Goal: Task Accomplishment & Management: Manage account settings

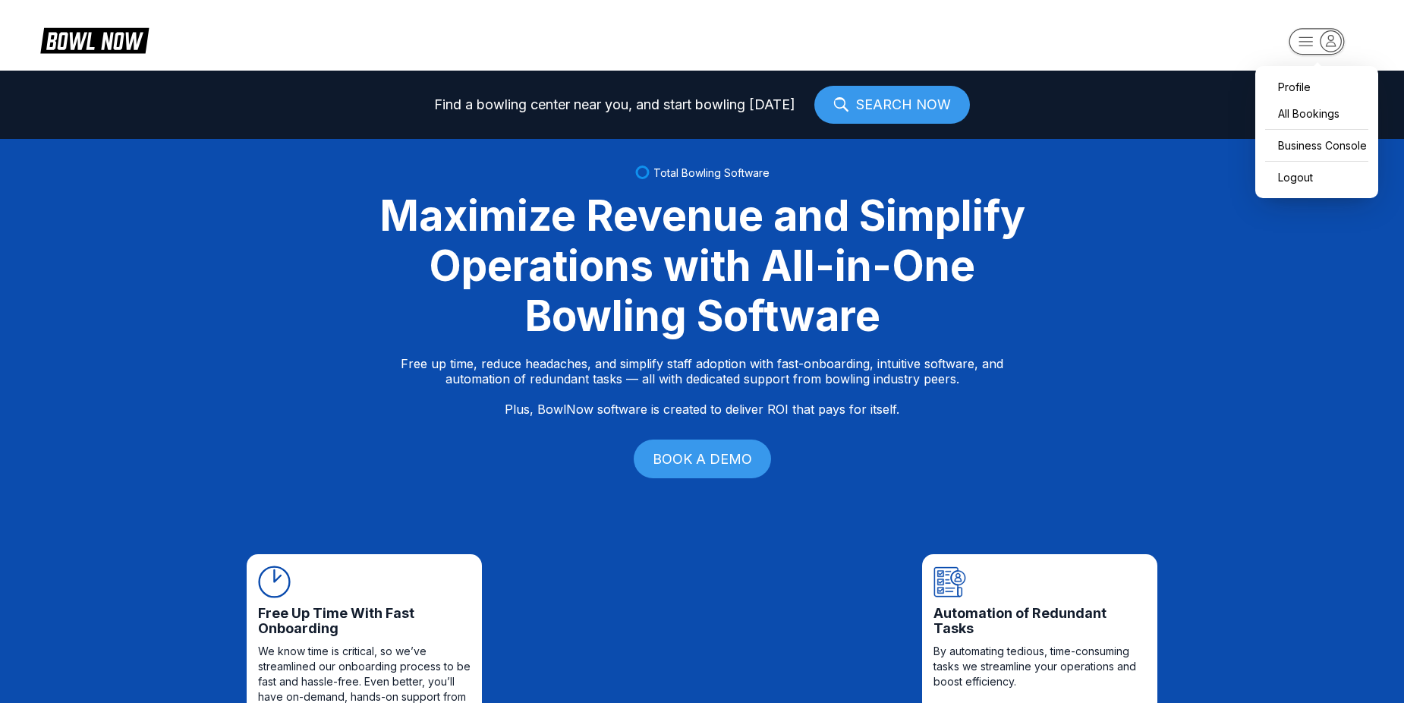
click at [1316, 44] on rect "button" at bounding box center [1316, 41] width 55 height 27
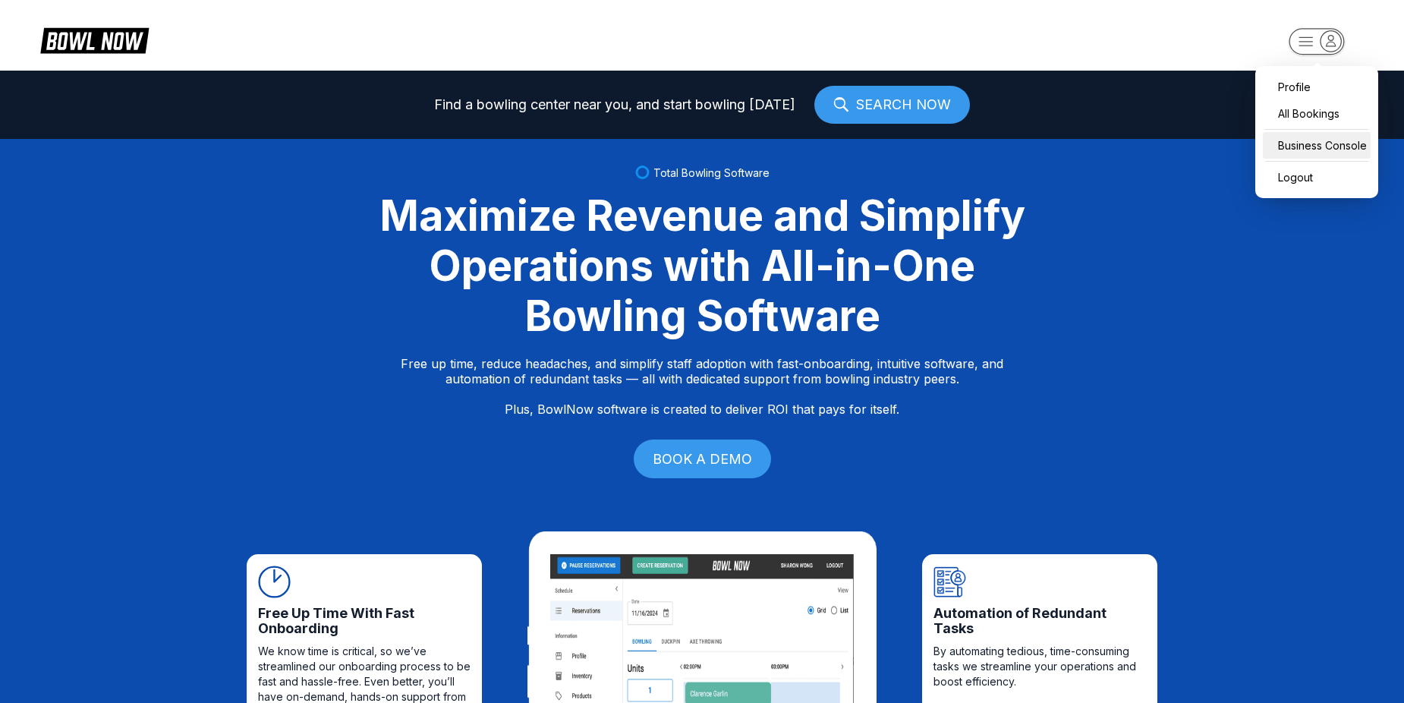
click at [1335, 140] on div "Business Console" at bounding box center [1317, 145] width 108 height 27
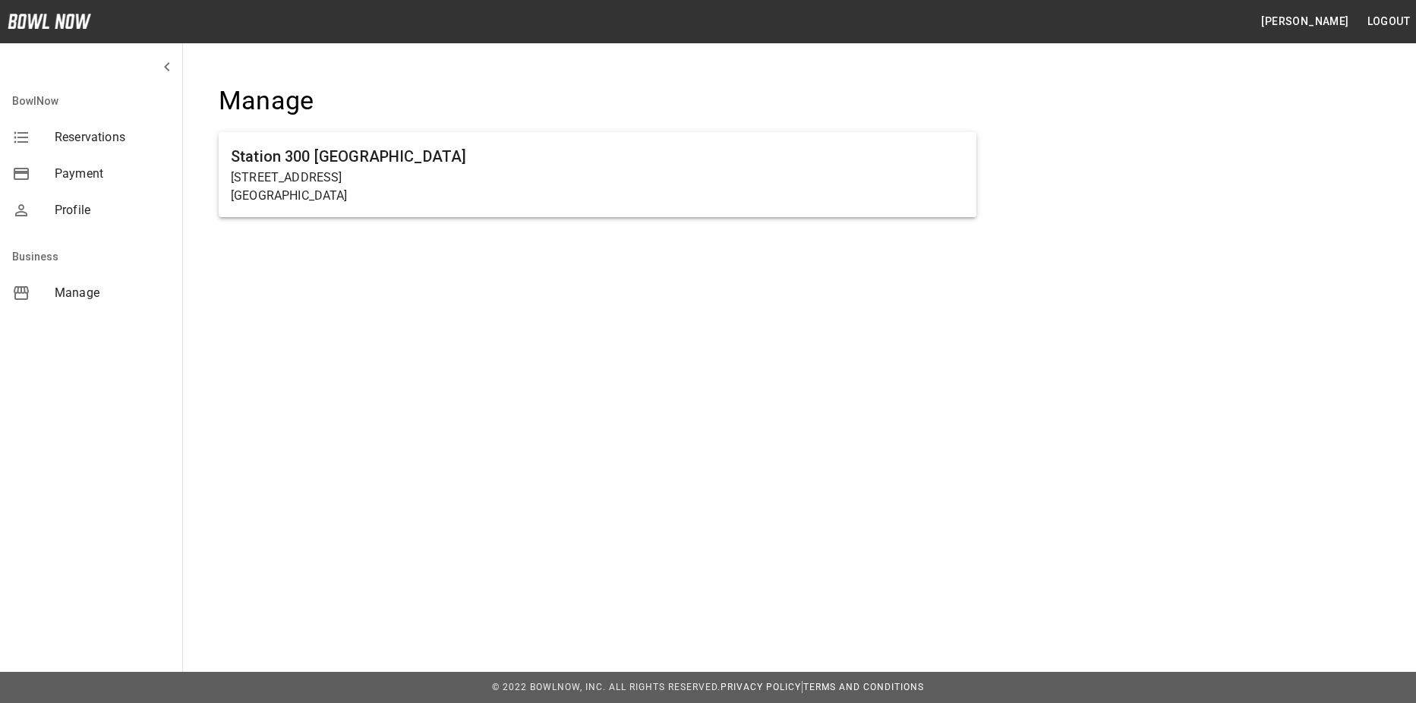
click at [654, 146] on h6 "Station 300 [GEOGRAPHIC_DATA]" at bounding box center [597, 156] width 733 height 24
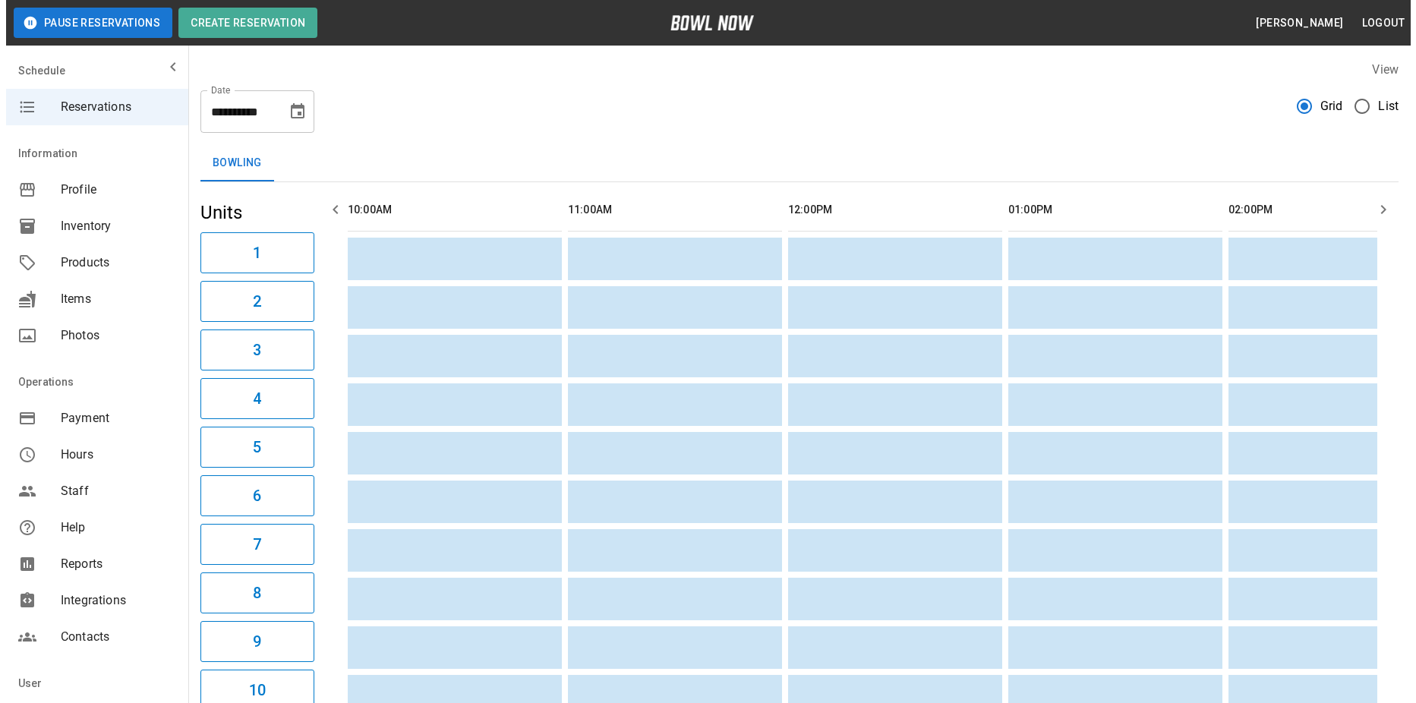
scroll to position [0, 1541]
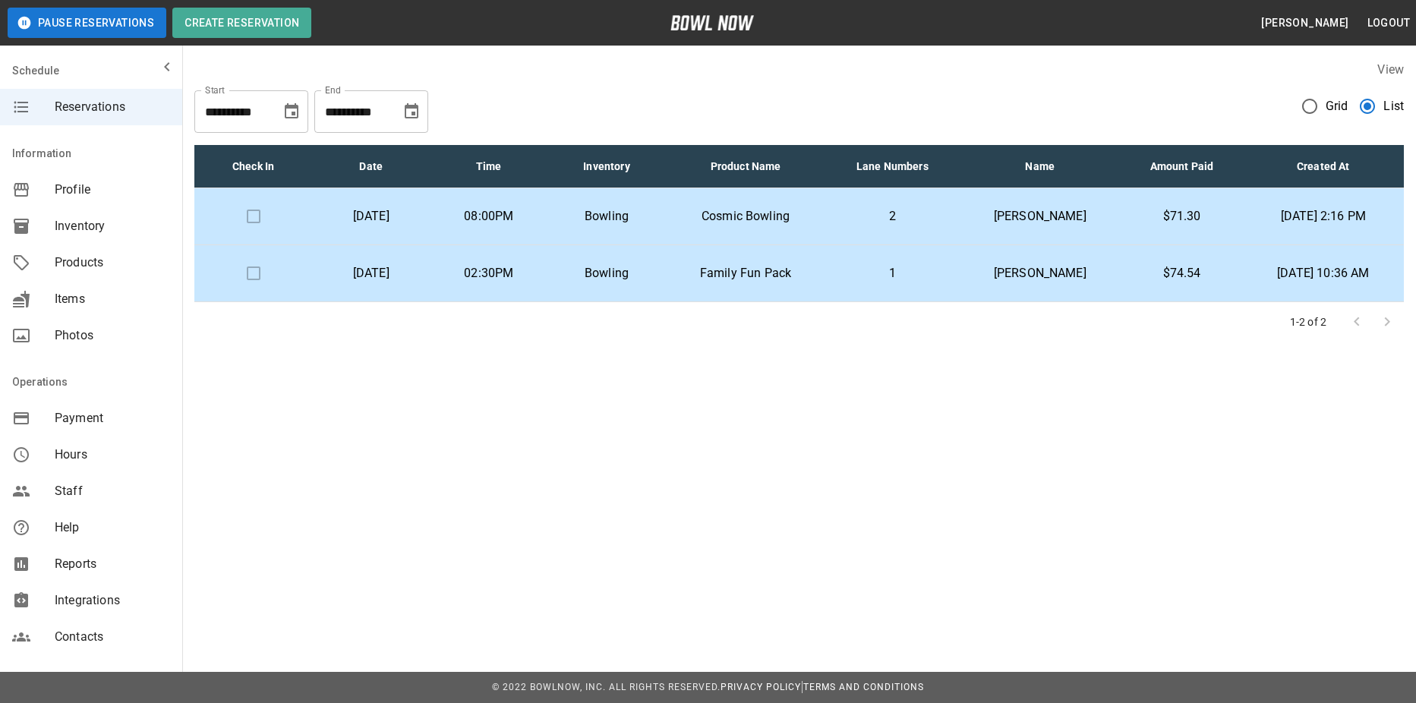
click at [665, 204] on td "Bowling" at bounding box center [606, 216] width 118 height 57
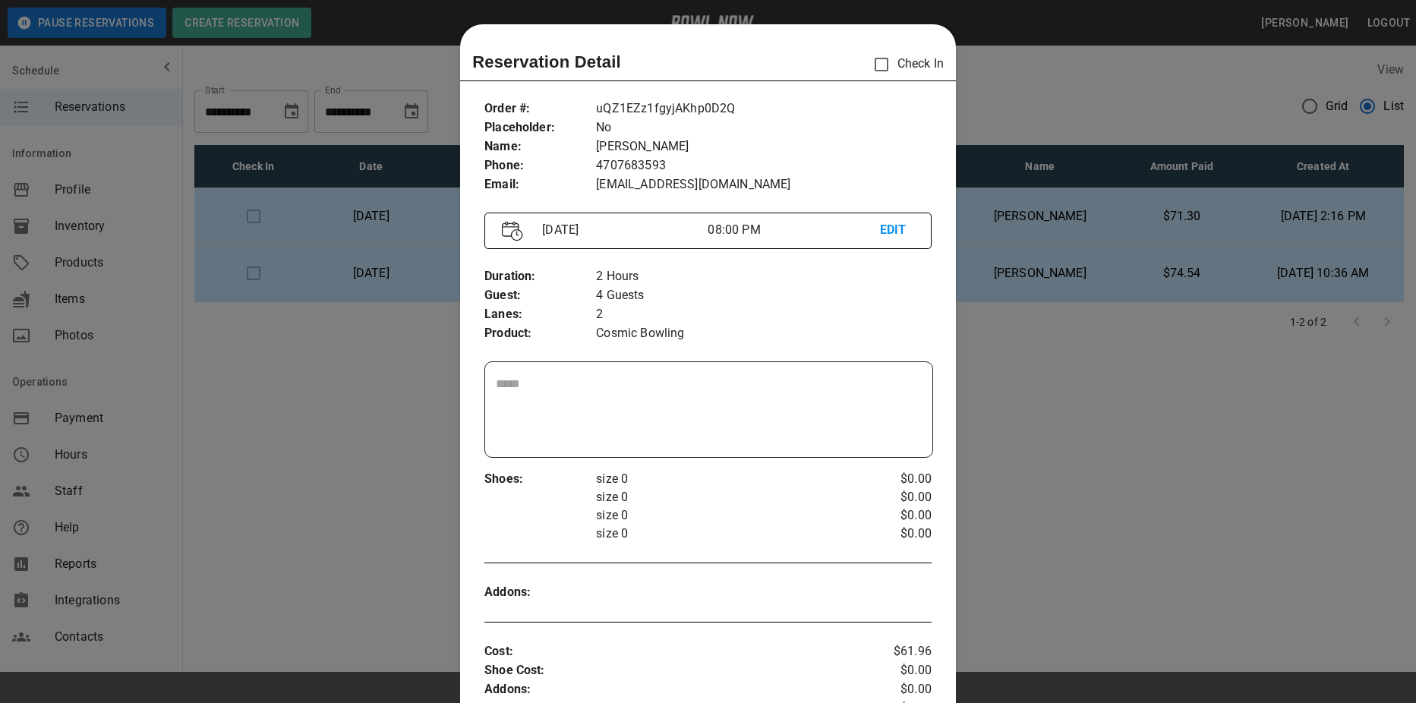
scroll to position [24, 0]
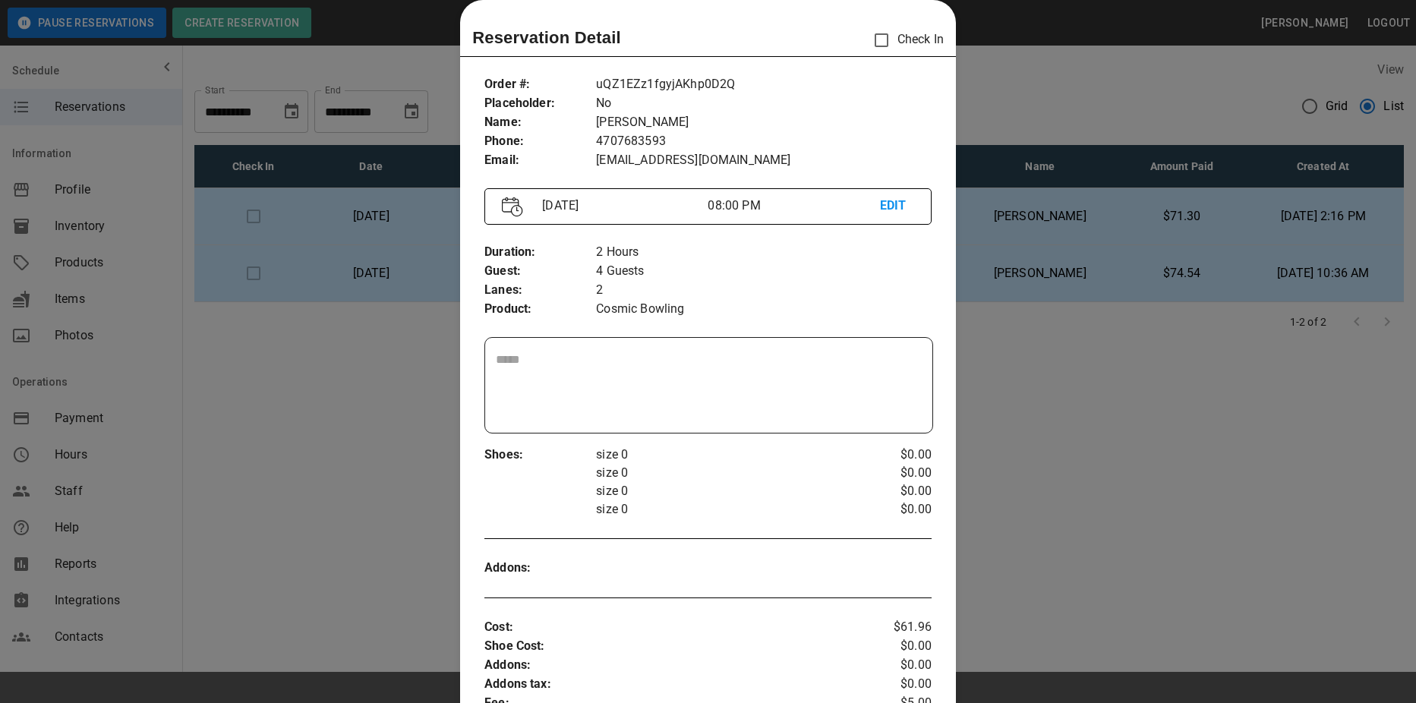
click at [312, 458] on div at bounding box center [708, 351] width 1416 height 703
